Goal: Book appointment/travel/reservation

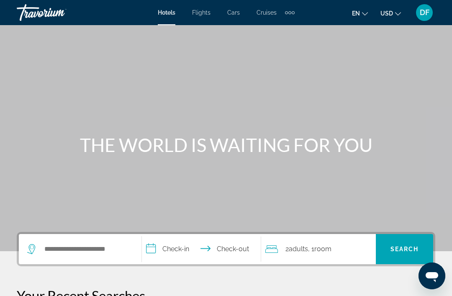
click at [287, 10] on div "Extra navigation items" at bounding box center [290, 12] width 10 height 13
click at [280, 23] on link "Activities" at bounding box center [275, 27] width 33 height 15
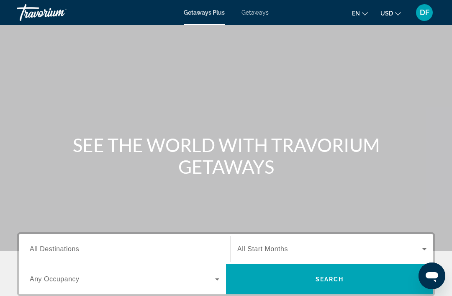
click at [260, 15] on span "Getaways" at bounding box center [254, 12] width 27 height 7
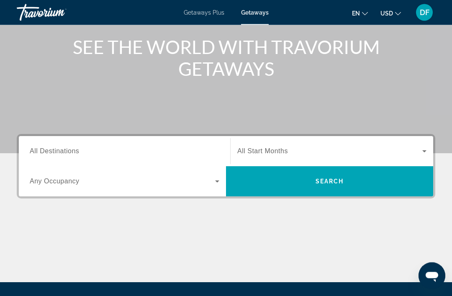
scroll to position [96, 0]
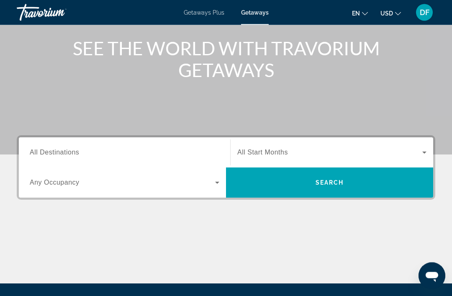
click at [122, 152] on input "Destination All Destinations" at bounding box center [124, 153] width 189 height 10
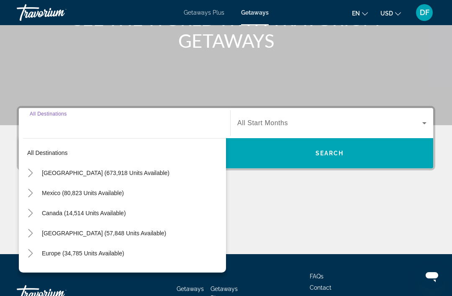
scroll to position [160, 0]
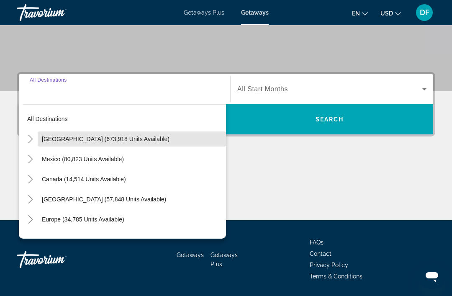
click at [118, 137] on span "[GEOGRAPHIC_DATA] (673,918 units available)" at bounding box center [106, 139] width 128 height 7
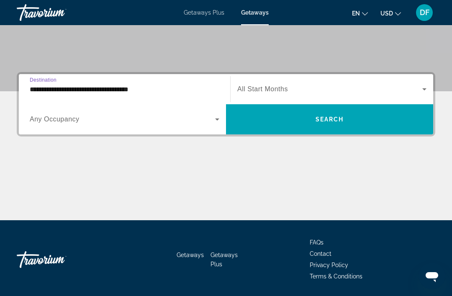
click at [91, 93] on input "**********" at bounding box center [124, 89] width 189 height 10
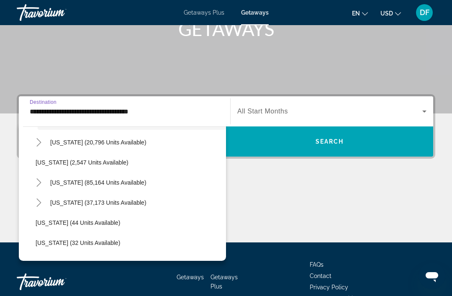
scroll to position [30, 0]
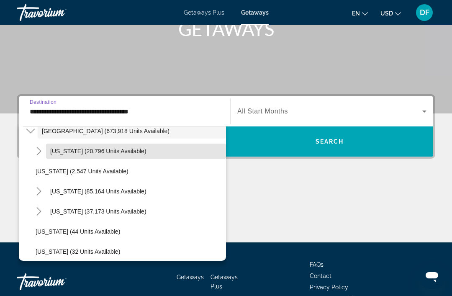
click at [112, 153] on span "Arizona (20,796 units available)" at bounding box center [98, 151] width 96 height 7
type input "**********"
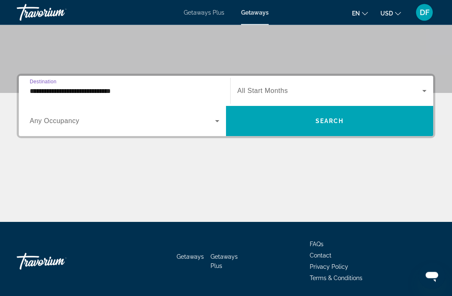
scroll to position [160, 0]
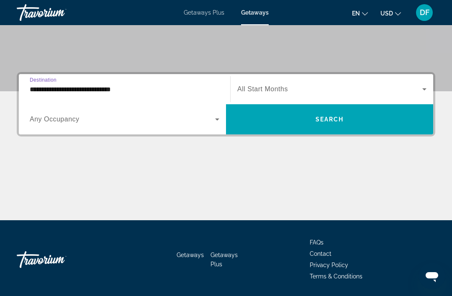
click at [292, 88] on span "Search widget" at bounding box center [329, 89] width 185 height 10
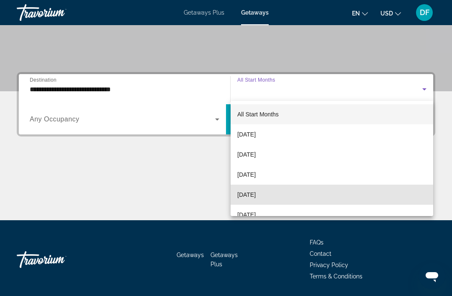
click at [256, 194] on span "December 2025" at bounding box center [246, 194] width 18 height 10
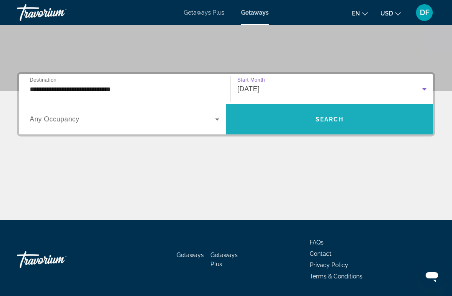
click at [331, 117] on span "Search" at bounding box center [329, 119] width 28 height 7
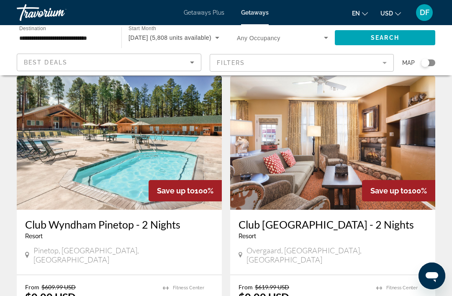
scroll to position [27, 0]
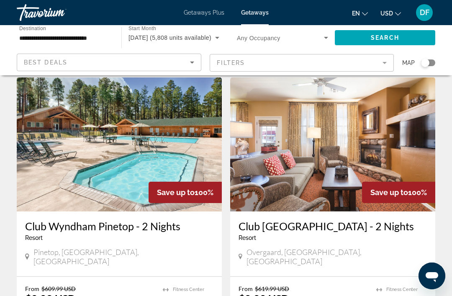
click at [304, 146] on img "Main content" at bounding box center [332, 144] width 205 height 134
